Goal: Task Accomplishment & Management: Use online tool/utility

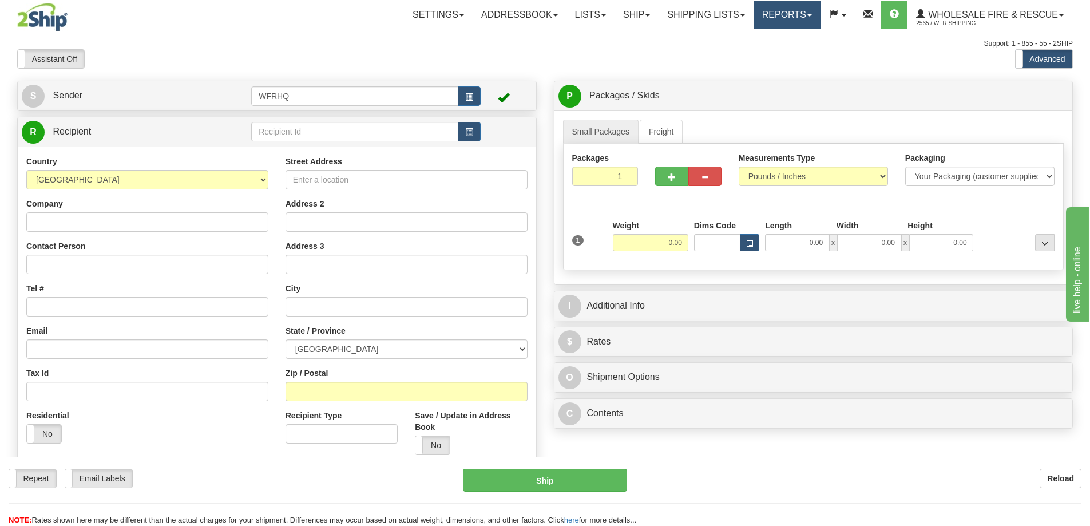
click at [777, 13] on link "Reports" at bounding box center [786, 15] width 67 height 29
click at [760, 38] on link "Standard" at bounding box center [767, 40] width 105 height 15
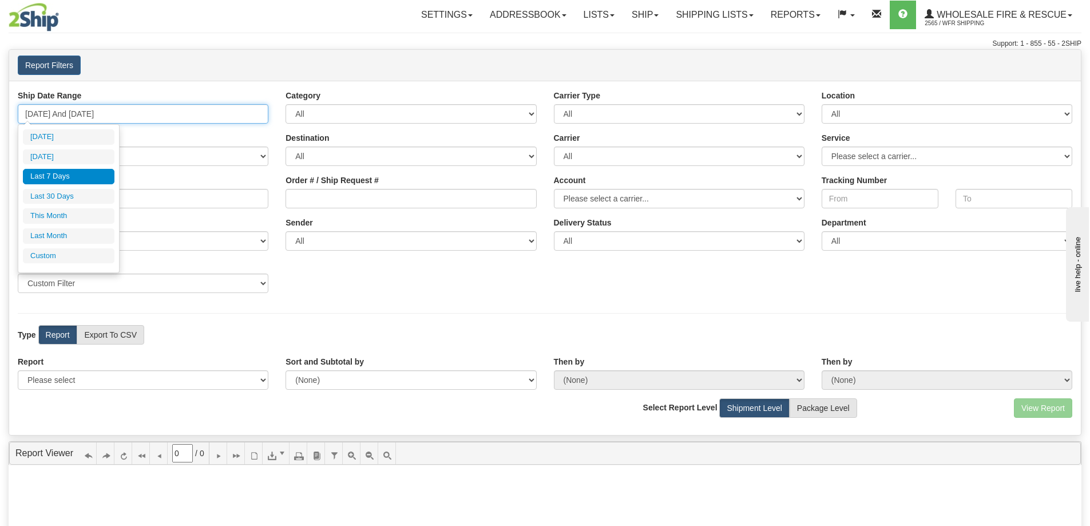
click at [109, 115] on input "09/03/2025 And 09/09/2025" at bounding box center [143, 113] width 251 height 19
click at [72, 155] on li "Yesterday" at bounding box center [69, 156] width 92 height 15
type input "09/08/2025 And 09/08/2025"
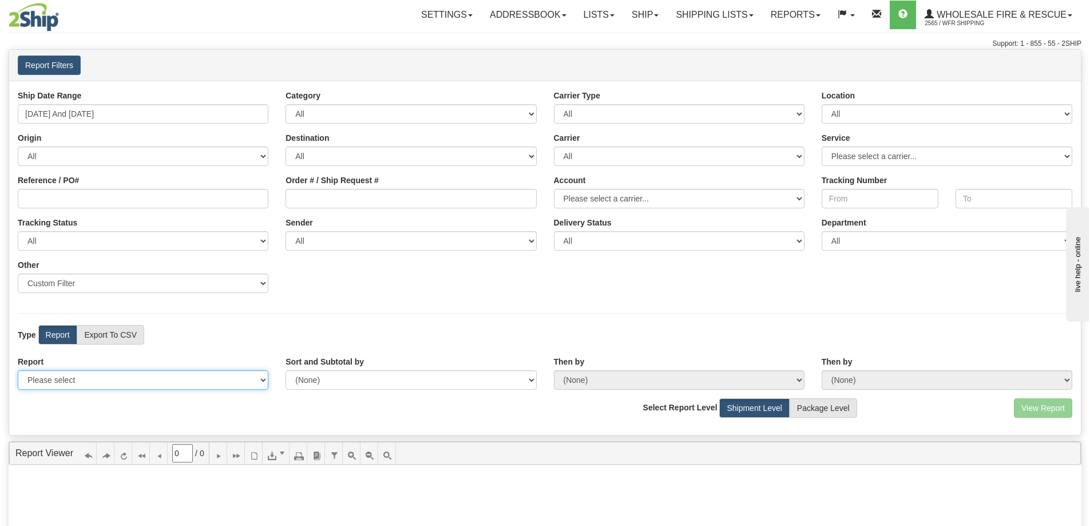
click at [143, 376] on select "Please select 1 Line Shipment Report Address Detail Basic Shipment Overview Can…" at bounding box center [143, 379] width 251 height 19
select select "Users\Full Reference Detail.trdx"
click at [18, 370] on select "Please select 1 Line Shipment Report Address Detail Basic Shipment Overview Can…" at bounding box center [143, 379] width 251 height 19
click at [1046, 409] on button "View Report" at bounding box center [1043, 407] width 58 height 19
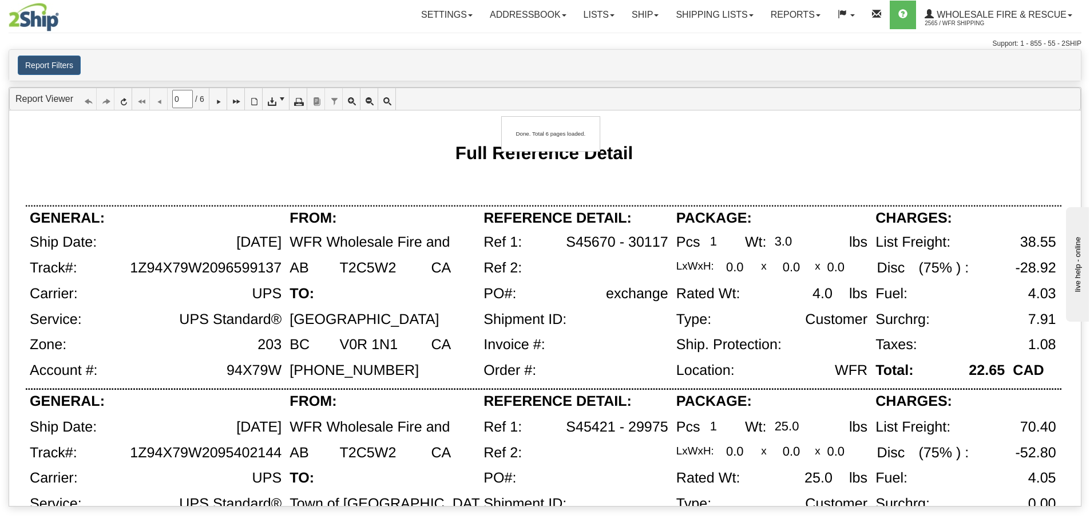
type input "1"
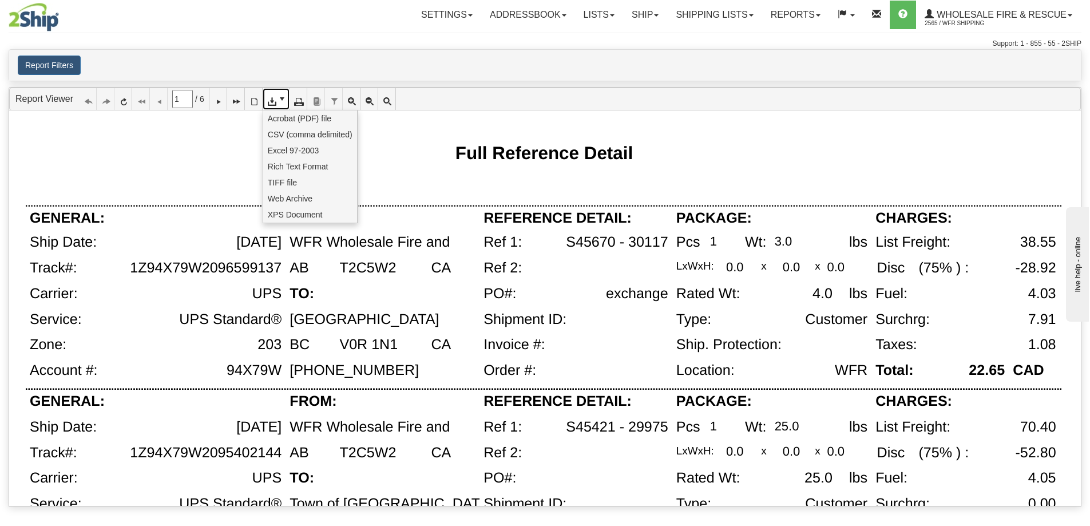
click at [282, 105] on link at bounding box center [276, 99] width 27 height 22
click at [285, 137] on span "CSV (comma delimited)" at bounding box center [310, 134] width 85 height 11
